Goal: Information Seeking & Learning: Learn about a topic

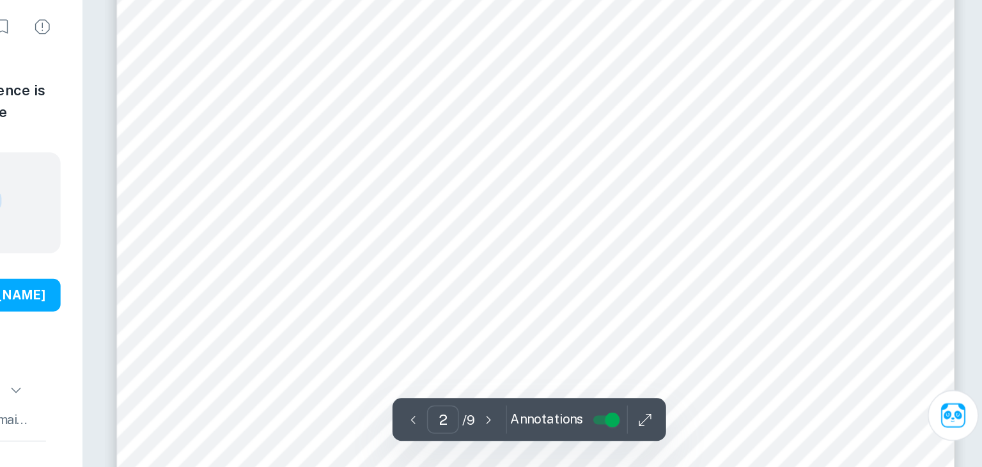
scroll to position [814, 0]
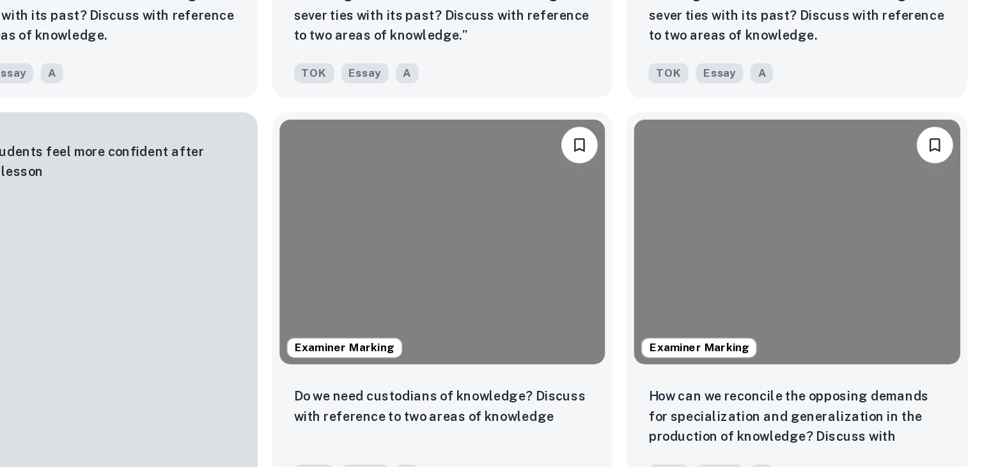
scroll to position [1422, 0]
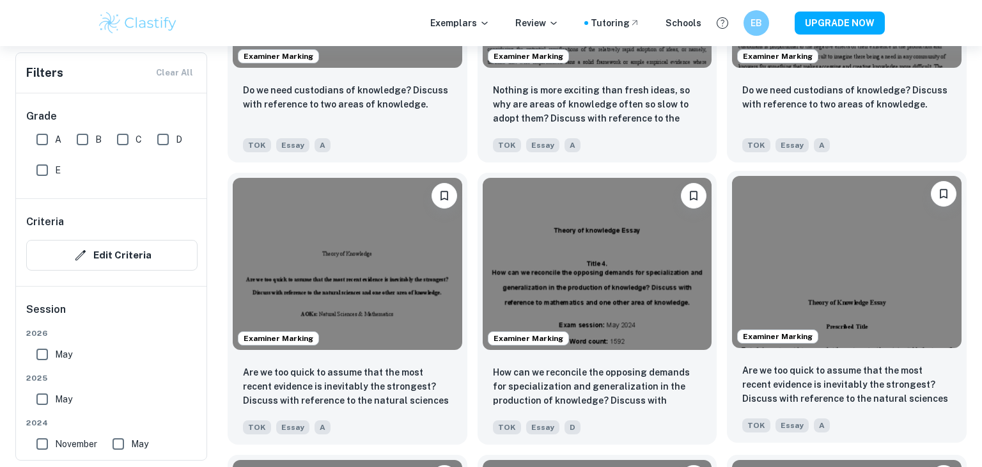
click at [767, 284] on img at bounding box center [846, 262] width 229 height 172
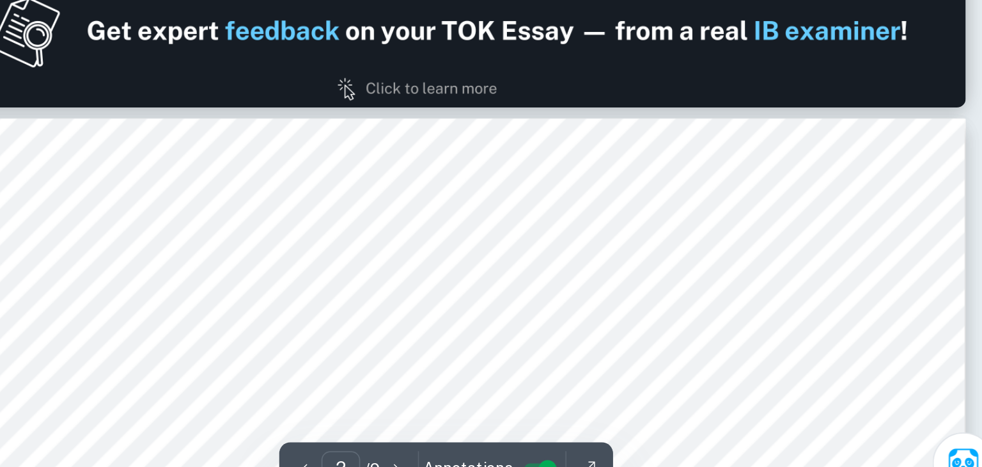
scroll to position [691, 0]
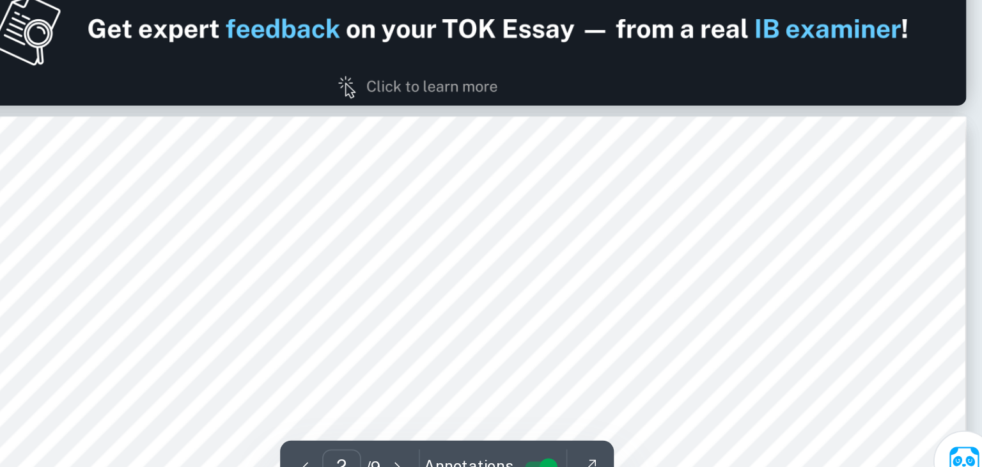
type input "1"
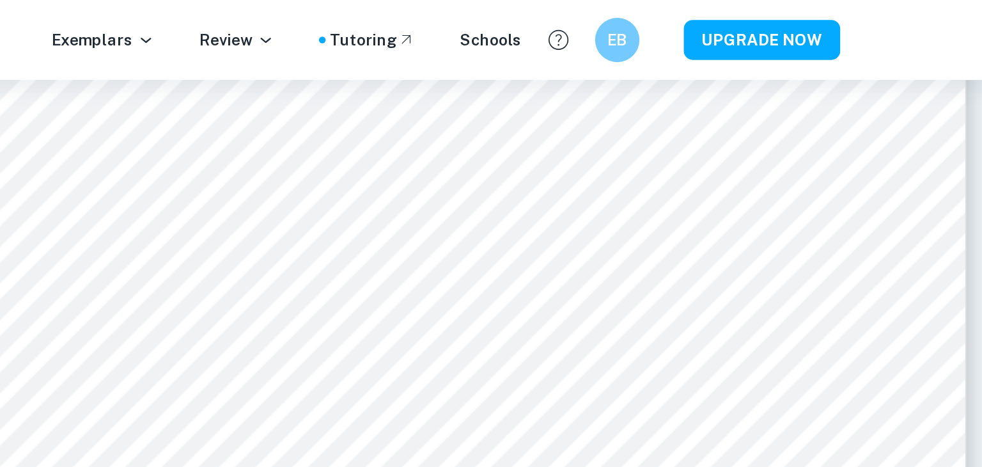
scroll to position [420, 0]
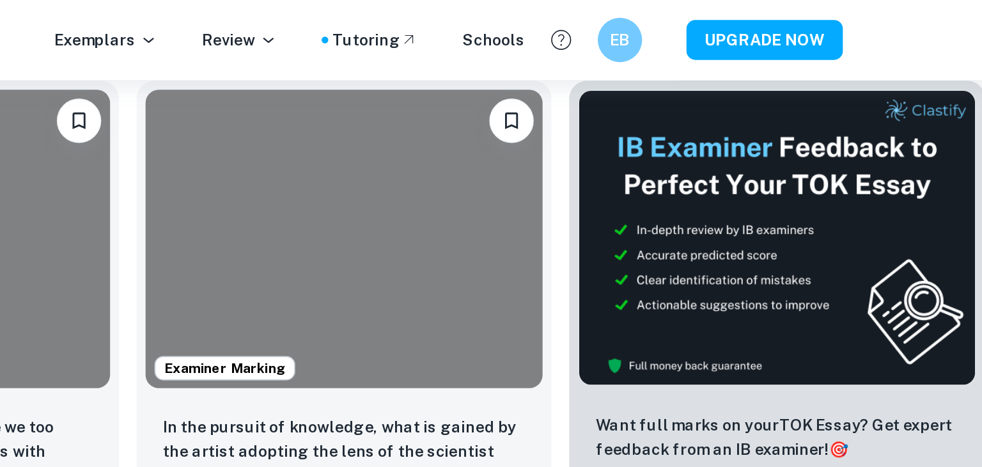
scroll to position [1422, 0]
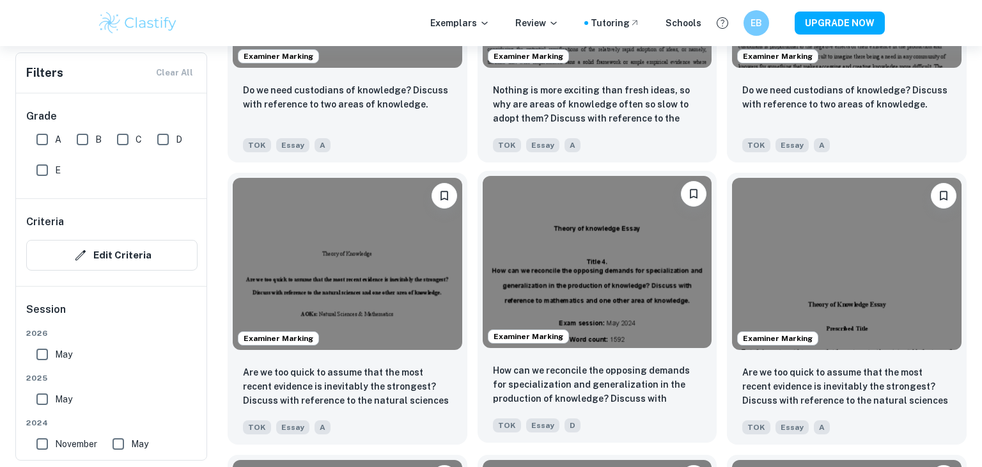
click at [583, 275] on img at bounding box center [597, 262] width 229 height 172
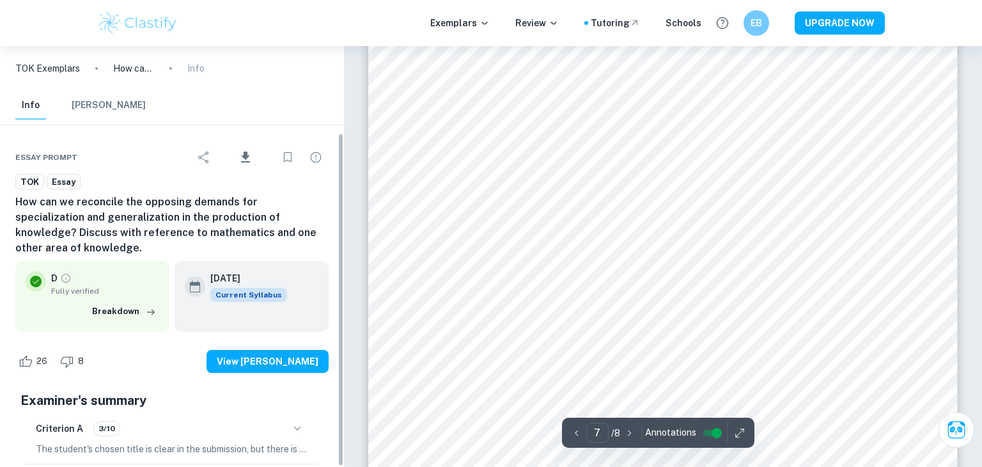
scroll to position [110, 0]
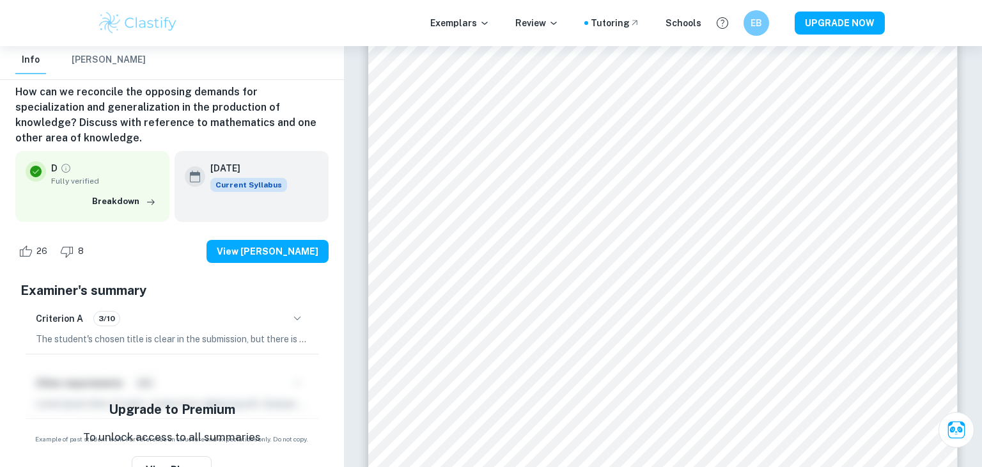
click at [195, 332] on p "The student's chosen title is clear in the submission, but there is an error in…" at bounding box center [172, 339] width 272 height 14
click at [295, 311] on icon "button" at bounding box center [297, 318] width 15 height 15
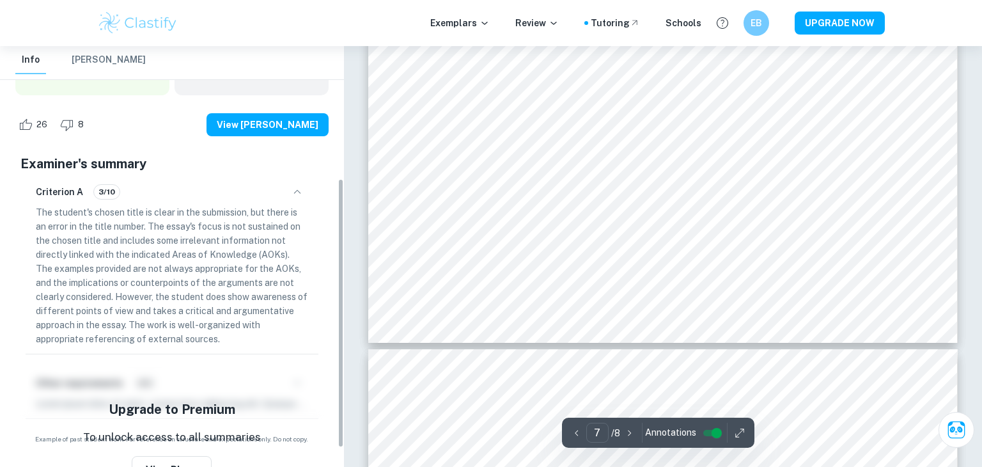
scroll to position [0, 0]
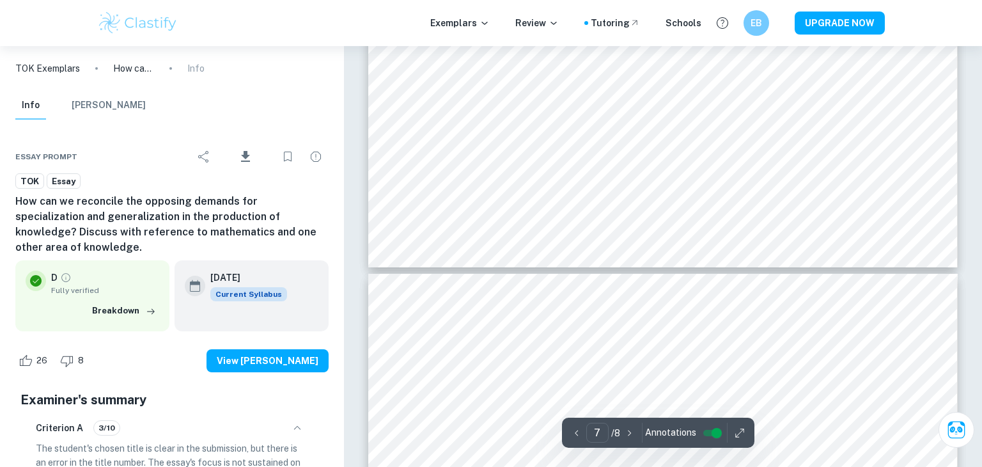
type input "6"
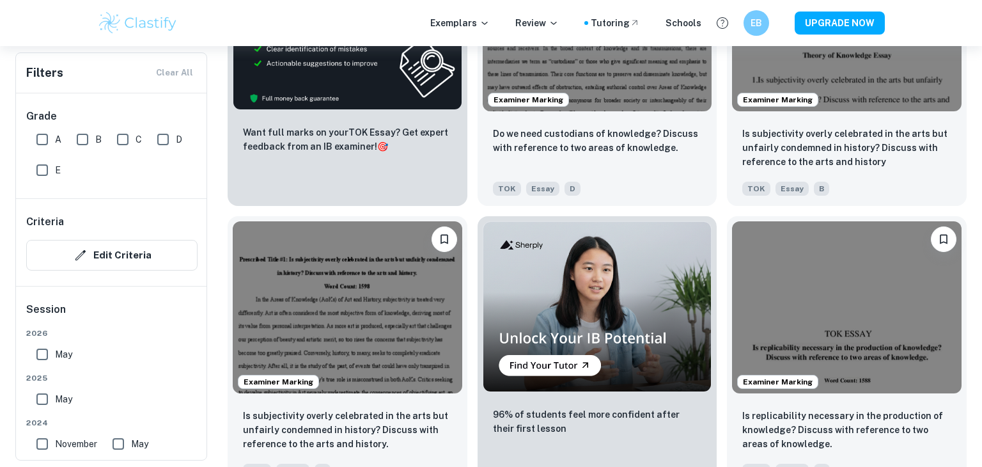
scroll to position [2265, 0]
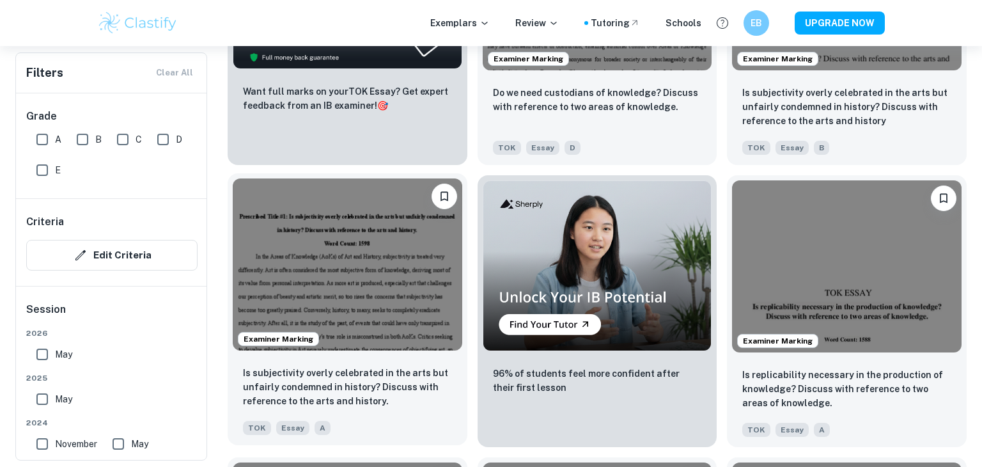
click at [339, 325] on img at bounding box center [347, 264] width 229 height 172
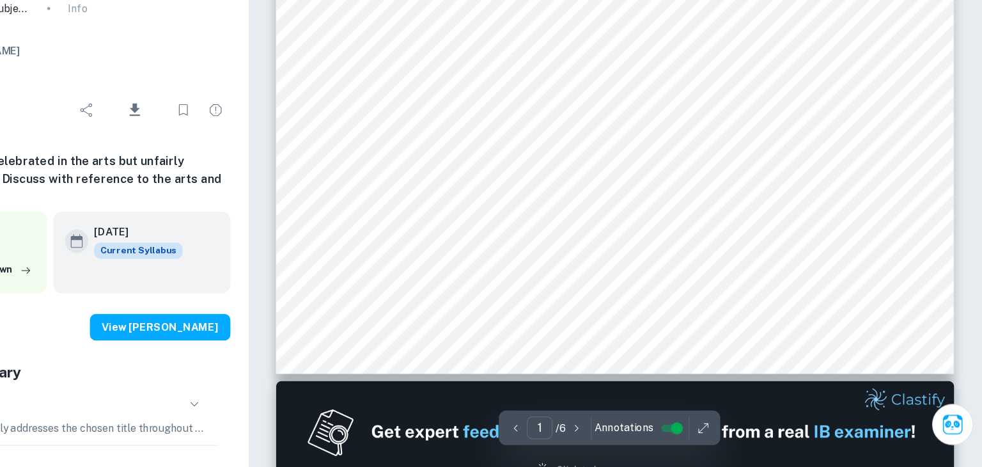
scroll to position [506, 0]
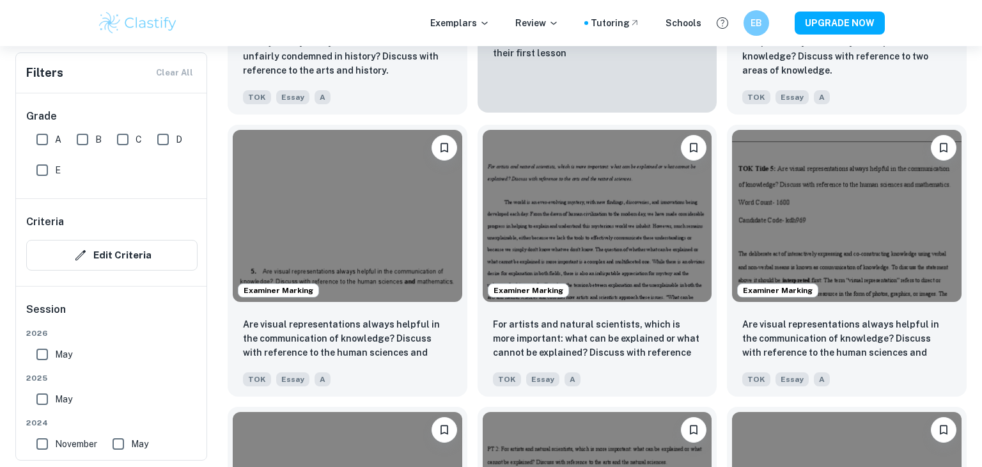
scroll to position [2598, 0]
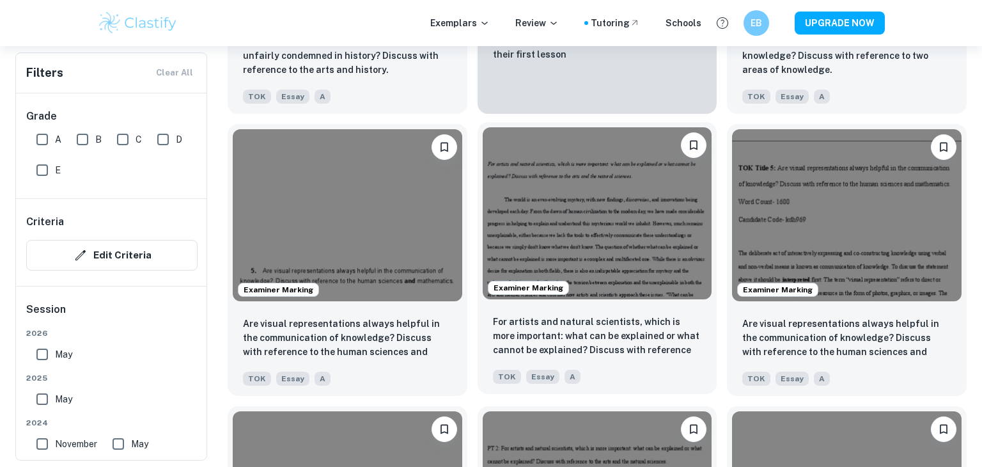
click at [576, 257] on img at bounding box center [597, 213] width 229 height 172
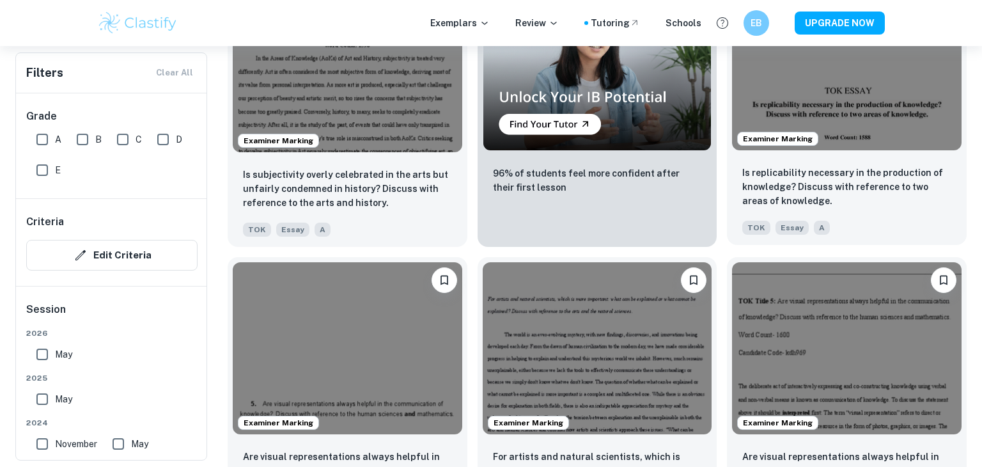
scroll to position [2464, 0]
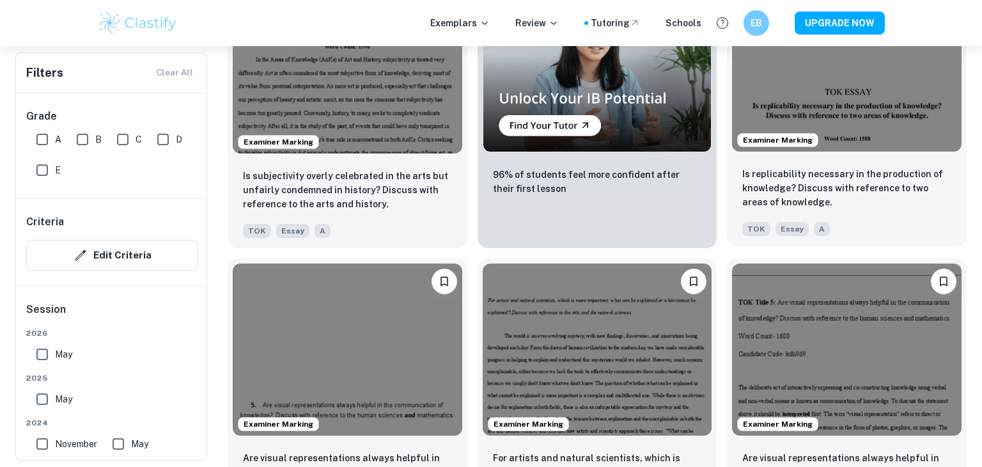
click at [846, 96] on img at bounding box center [846, 66] width 229 height 172
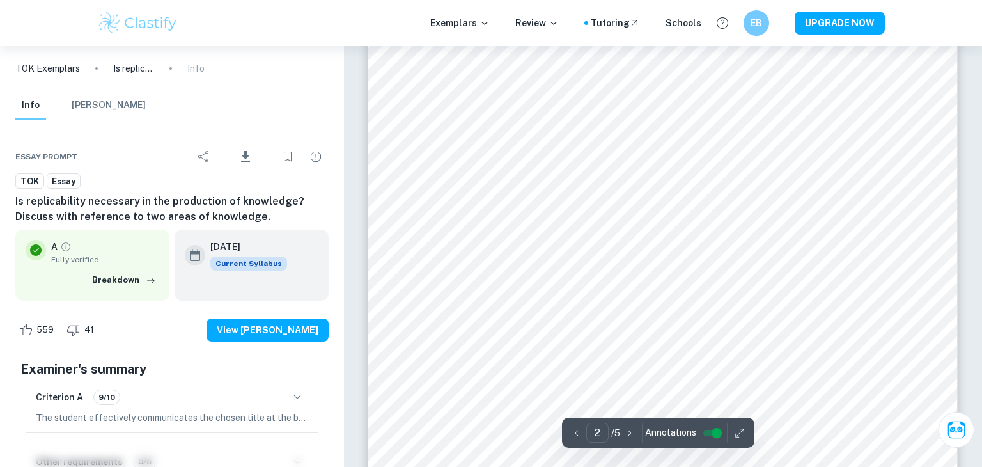
scroll to position [1009, 0]
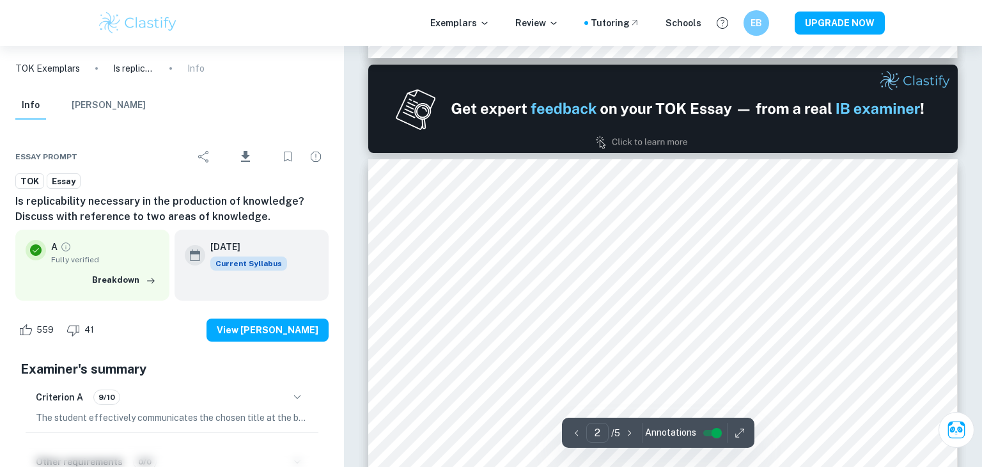
type input "1"
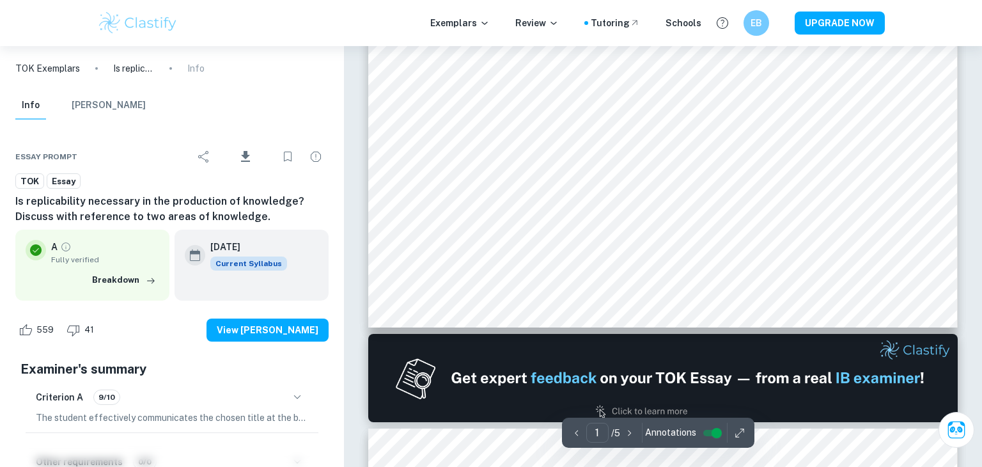
scroll to position [0, 0]
